Goal: Answer question/provide support

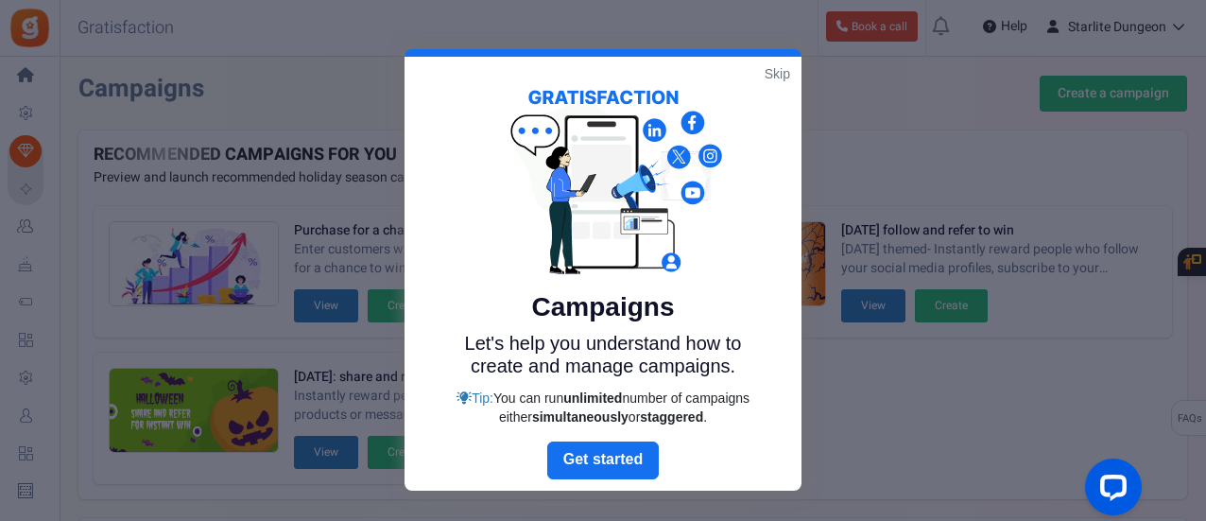
click at [773, 72] on link "Skip" at bounding box center [777, 73] width 26 height 19
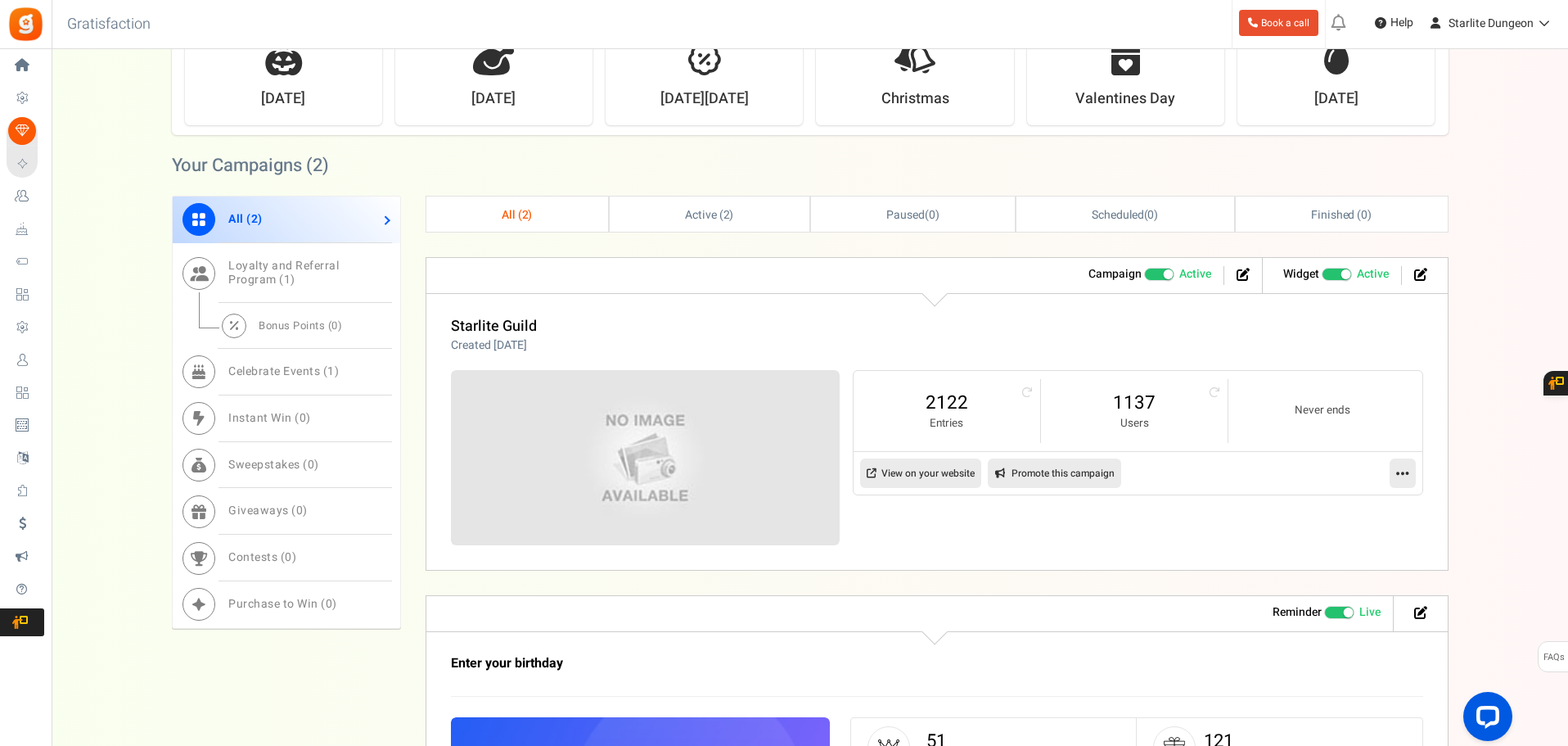
scroll to position [573, 0]
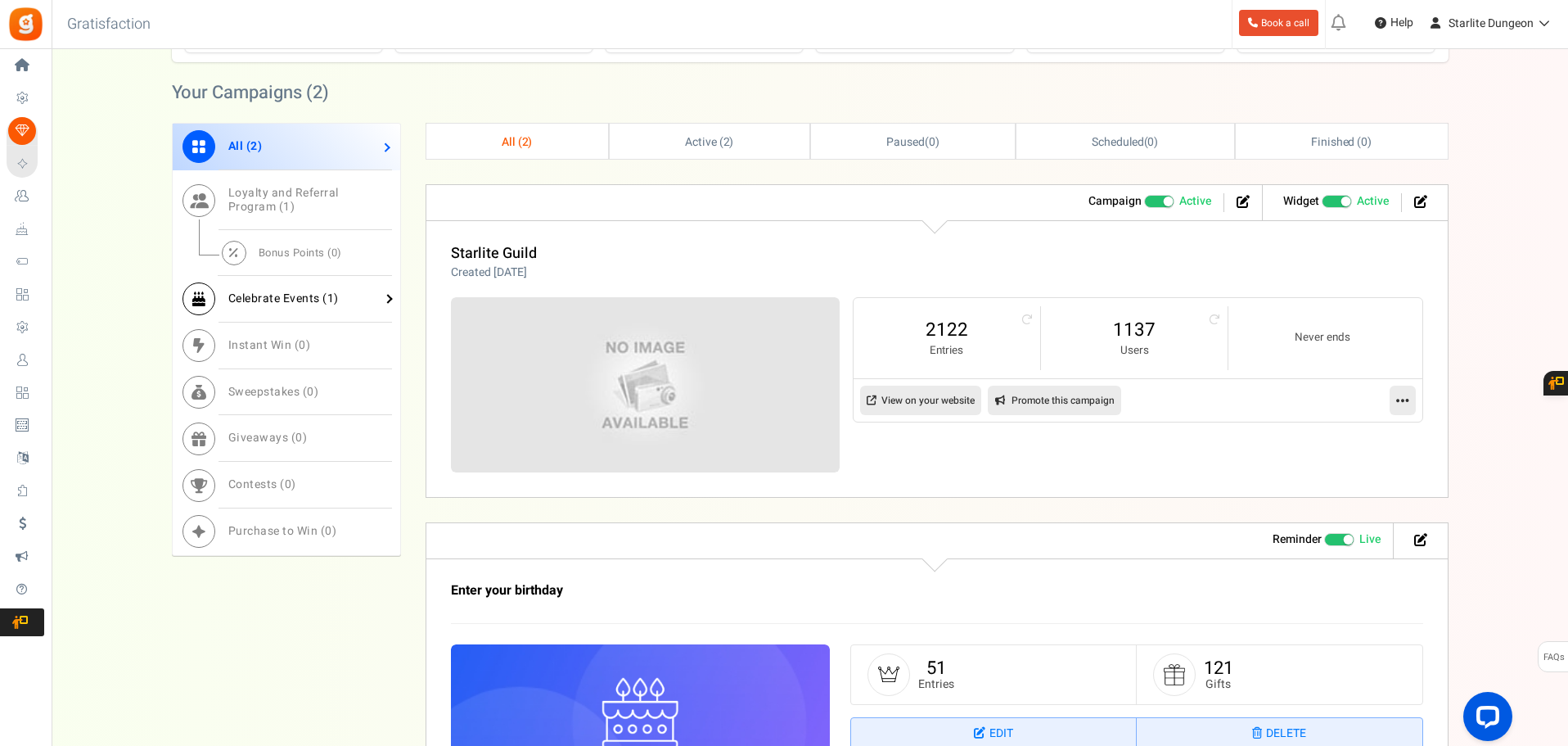
click at [318, 298] on span "Celebrate Events ( 1 )" at bounding box center [284, 298] width 111 height 17
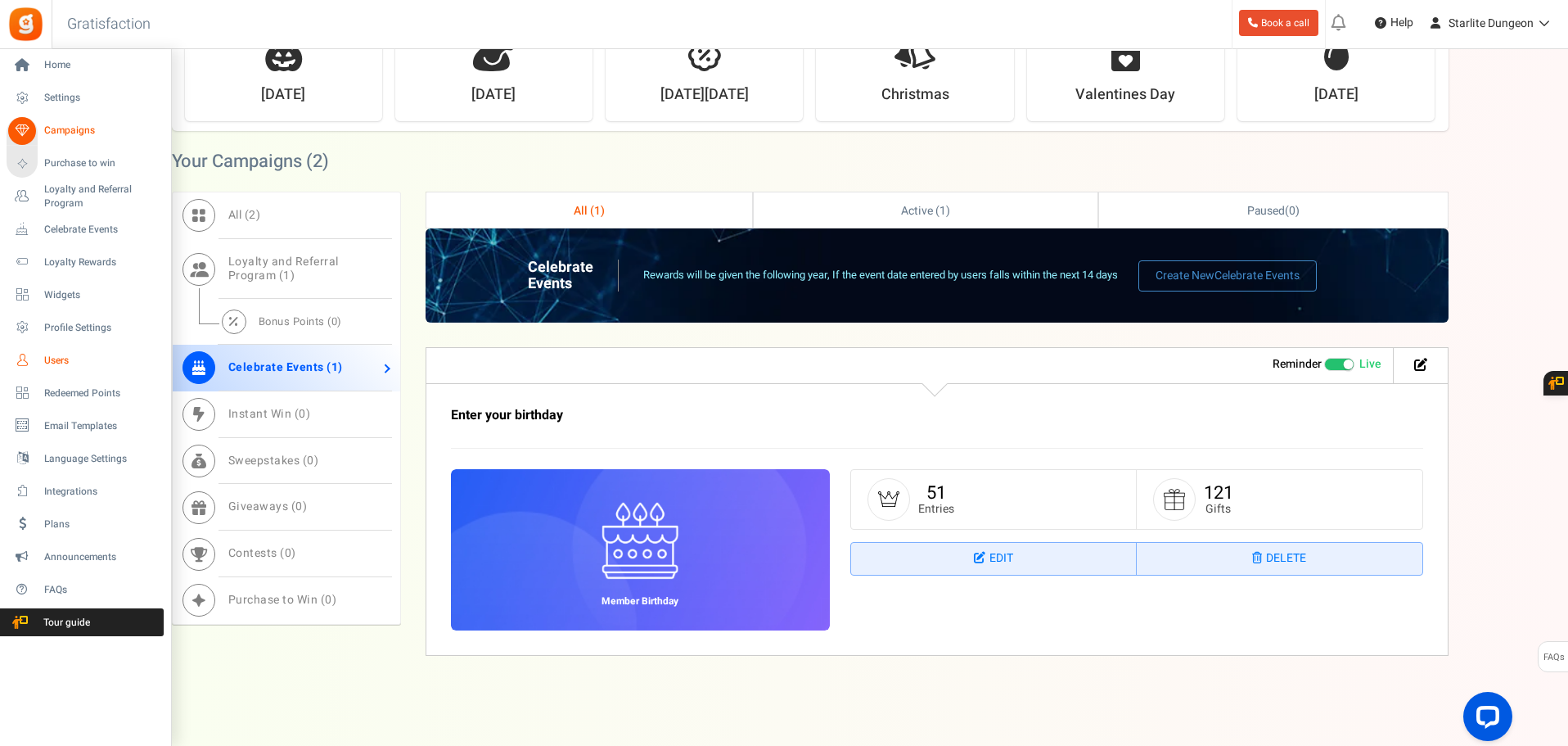
click at [48, 365] on span "Users" at bounding box center [101, 360] width 114 height 14
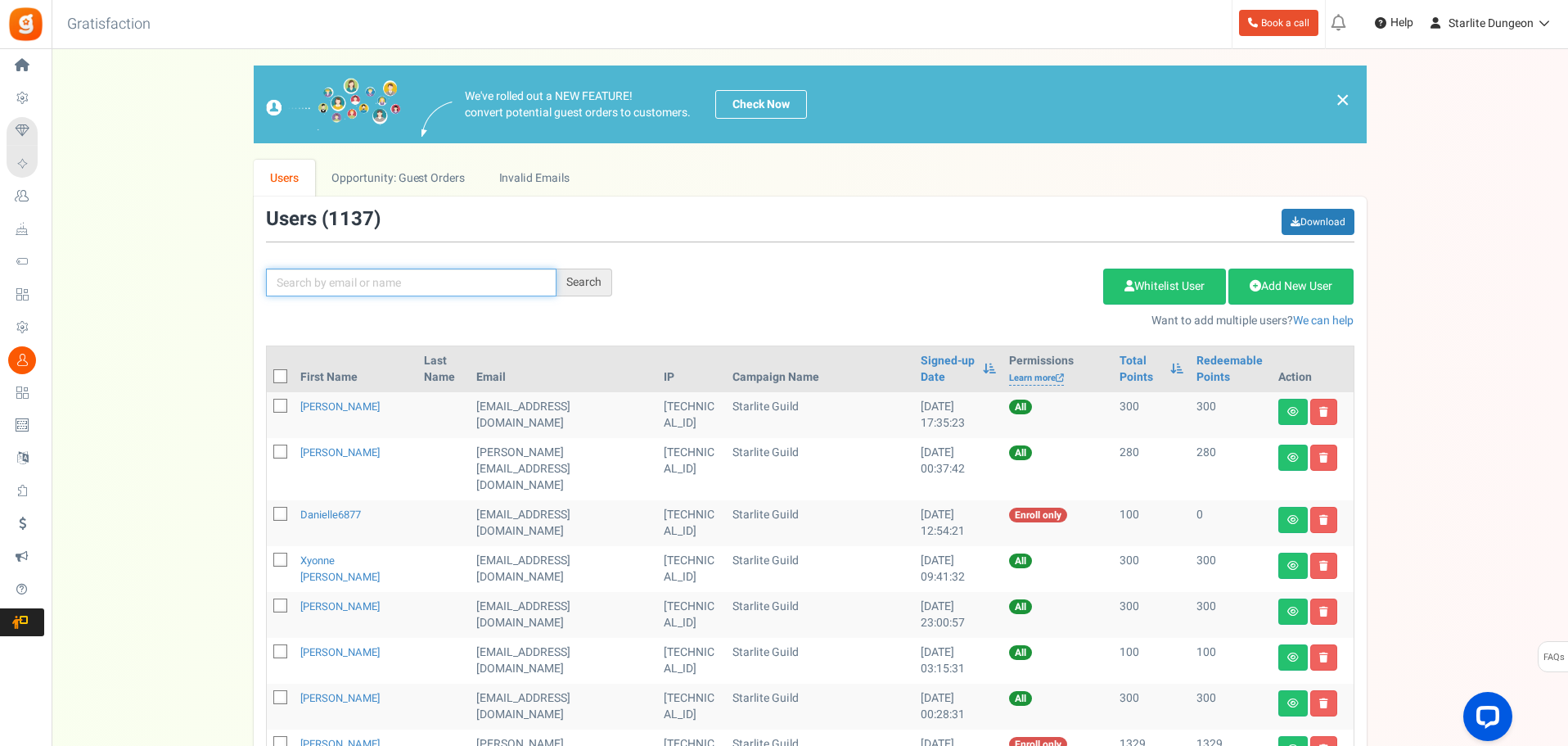
click at [356, 289] on input "text" at bounding box center [411, 282] width 290 height 28
type input "[PERSON_NAME]"
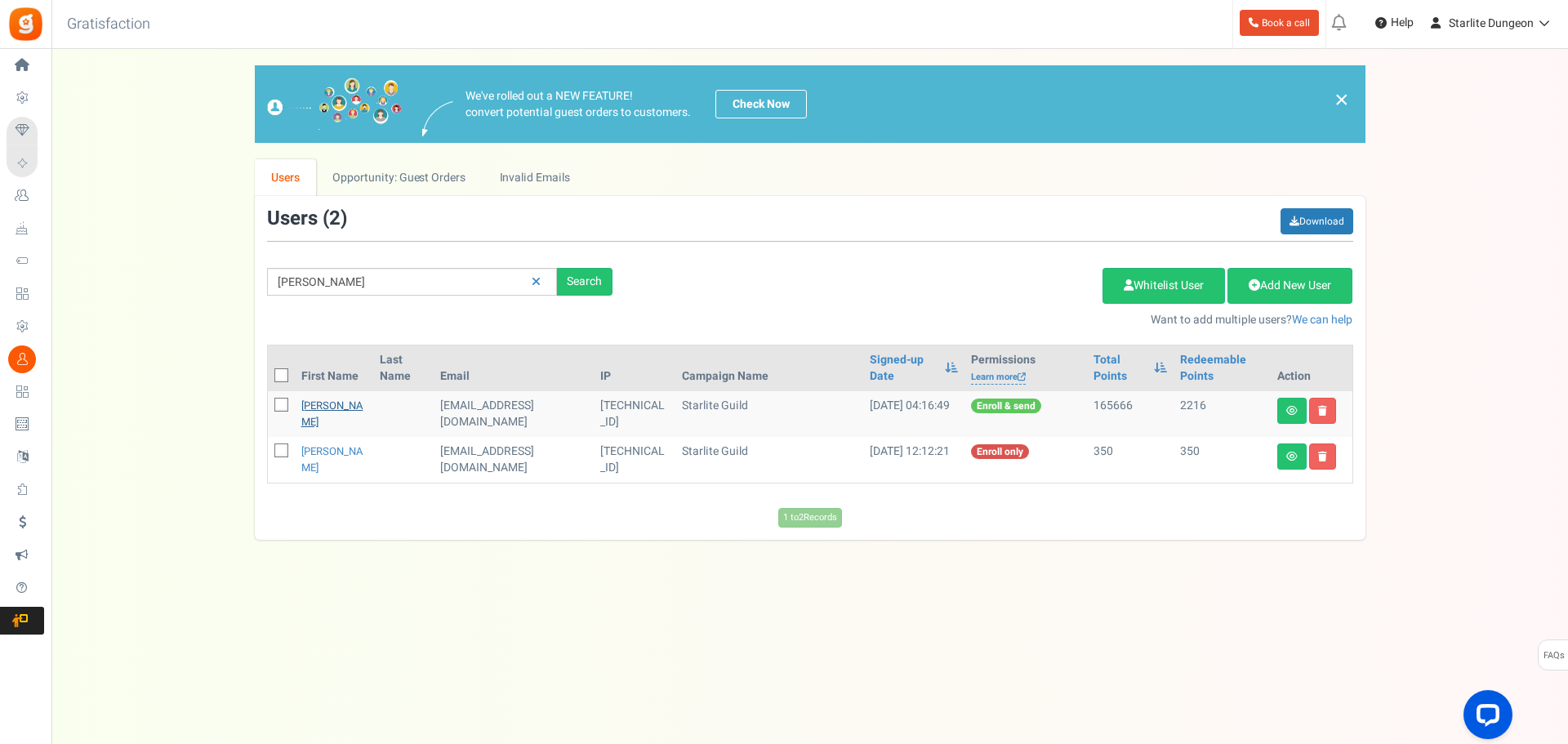
click at [332, 410] on link "[PERSON_NAME]" at bounding box center [333, 413] width 62 height 32
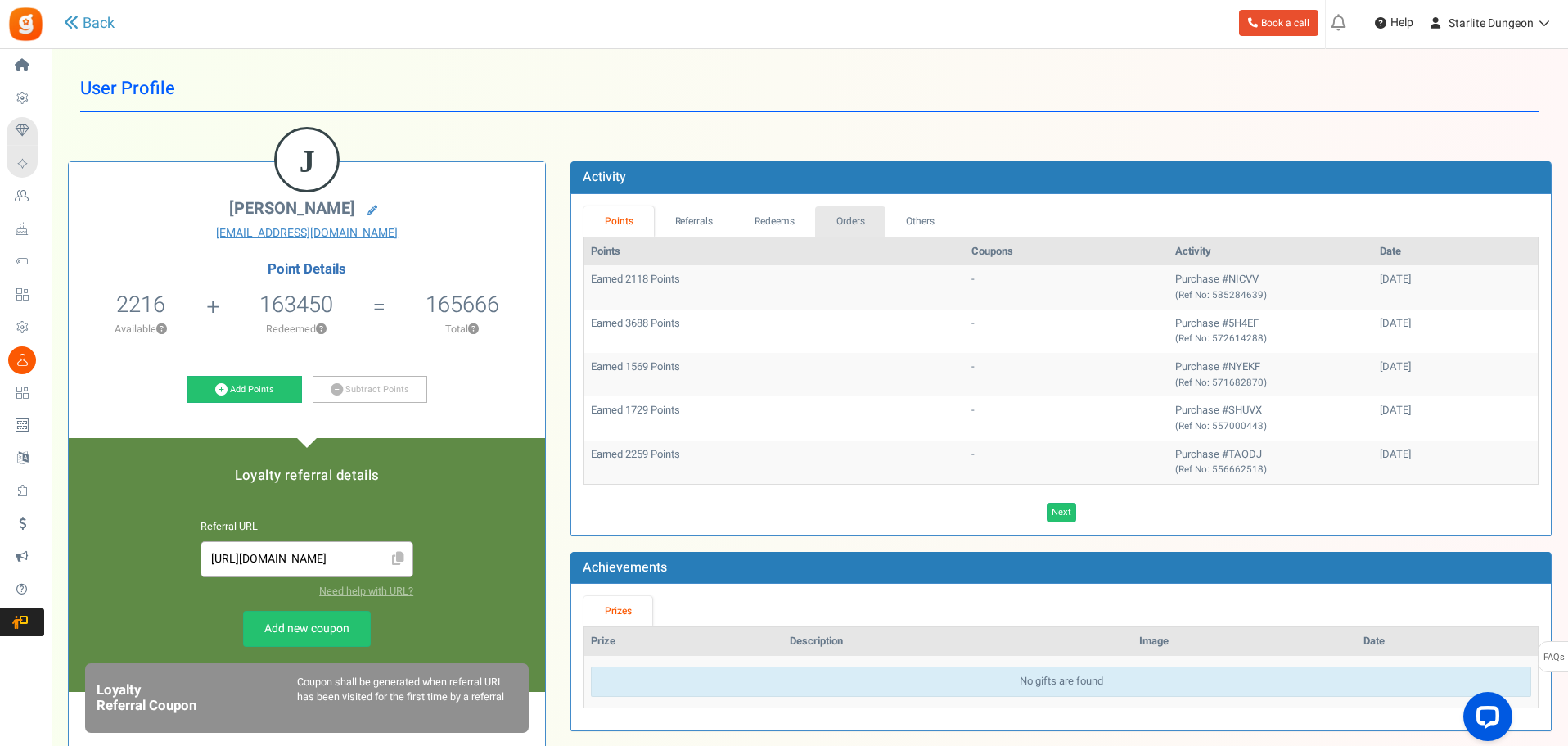
click at [835, 212] on link "Orders" at bounding box center [850, 221] width 70 height 30
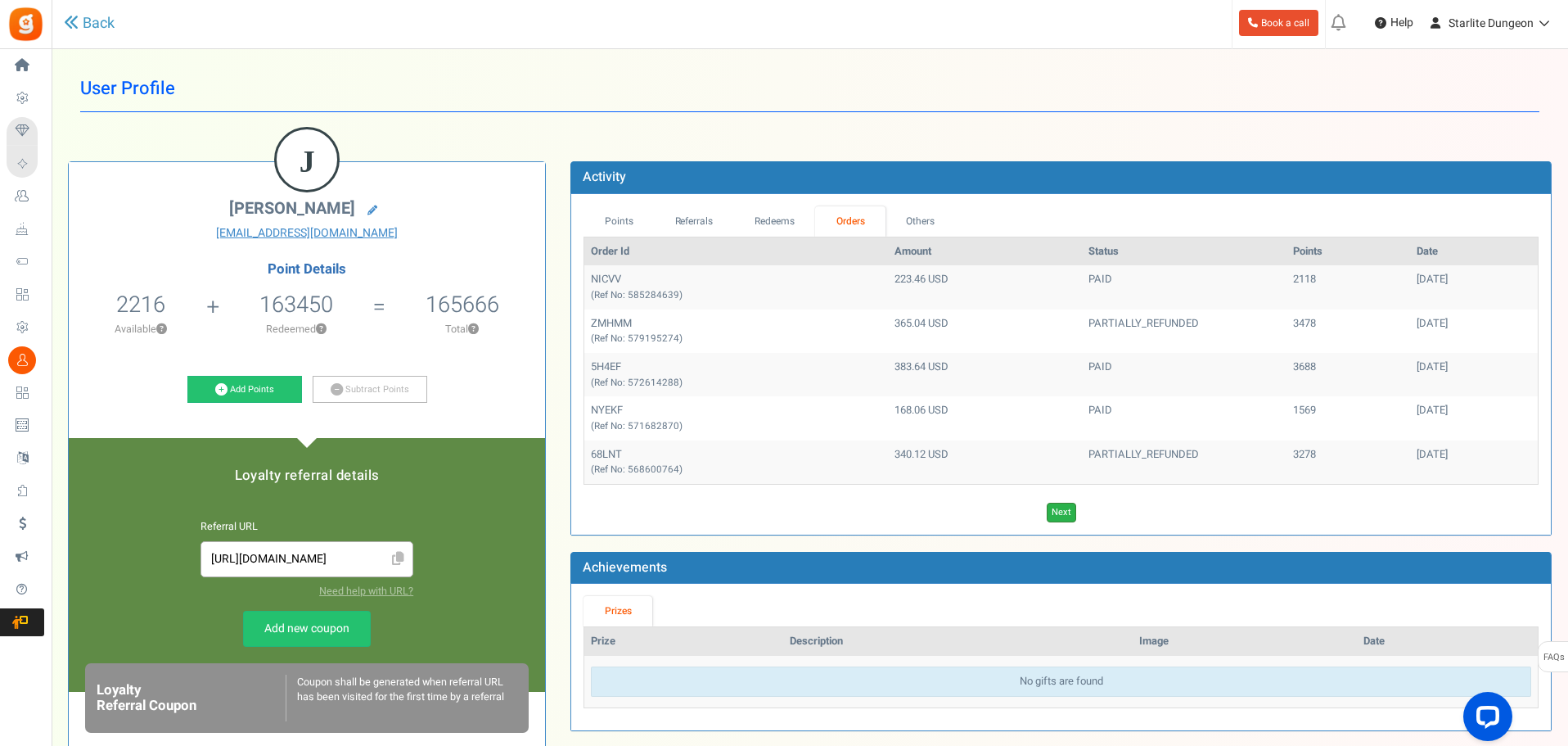
click at [1044, 451] on link "Next" at bounding box center [1061, 512] width 29 height 20
click at [1044, 451] on link "Next" at bounding box center [1085, 512] width 29 height 20
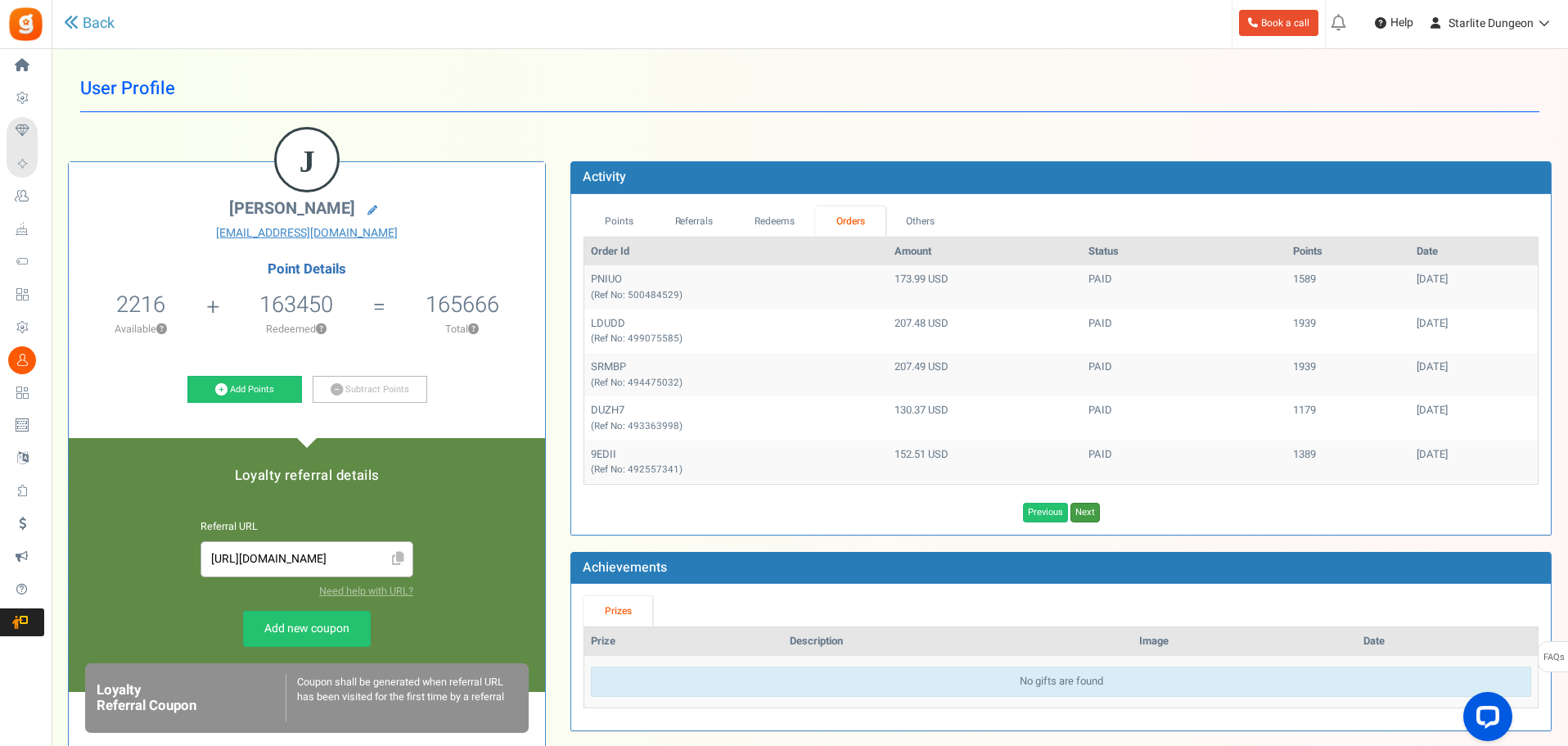
click at [1044, 451] on link "Next" at bounding box center [1085, 512] width 29 height 20
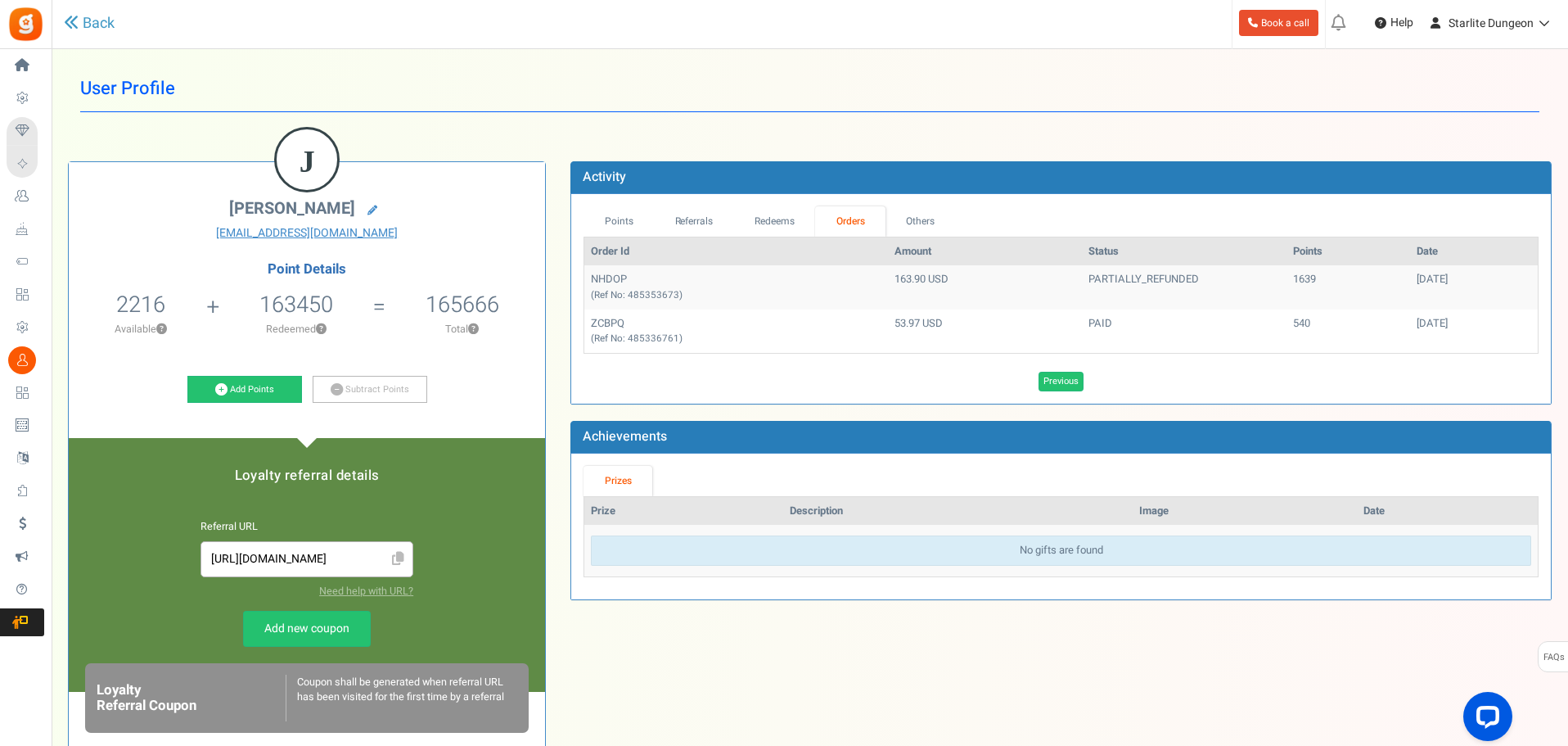
click at [604, 320] on td "ZCBPQ (Ref No: 485336761)" at bounding box center [736, 331] width 303 height 43
copy td "ZCBPQ"
